Goal: Information Seeking & Learning: Learn about a topic

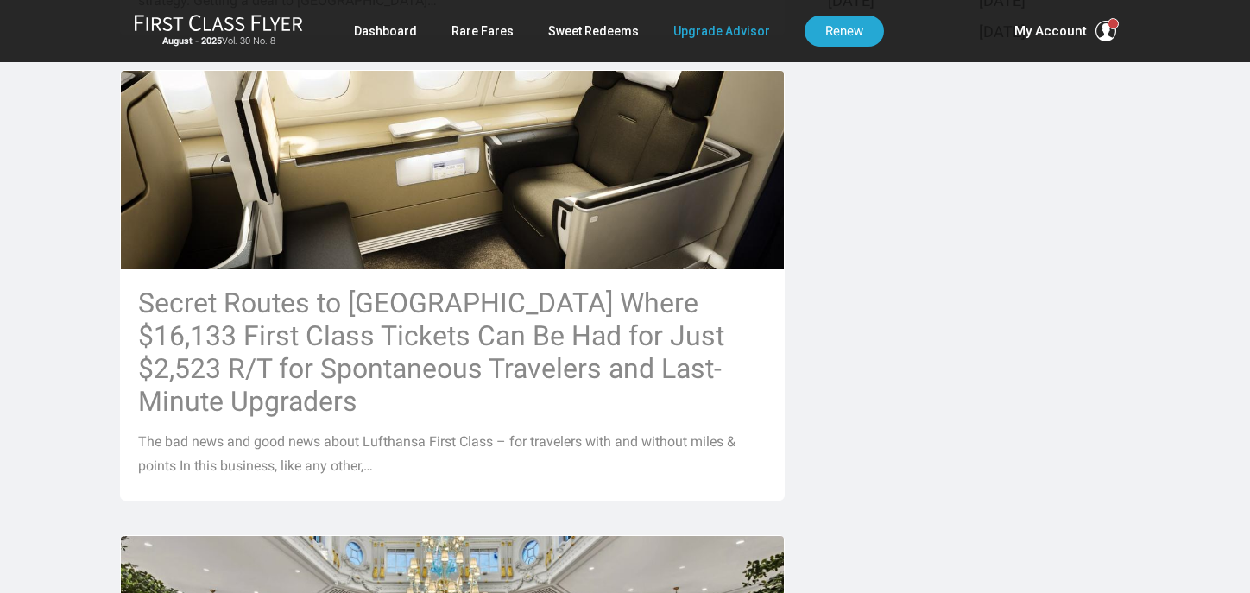
scroll to position [845, 0]
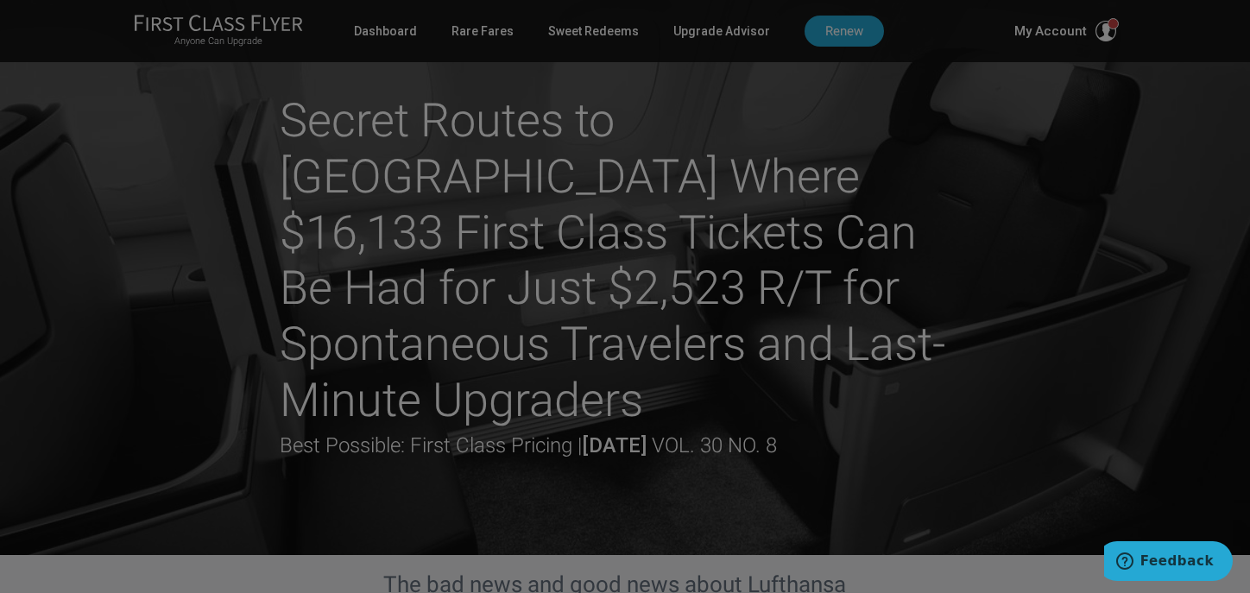
click at [963, 543] on div at bounding box center [625, 296] width 1250 height 593
click at [946, 505] on div at bounding box center [625, 296] width 1250 height 593
click at [1076, 33] on div at bounding box center [625, 296] width 1250 height 593
